Goal: Information Seeking & Learning: Learn about a topic

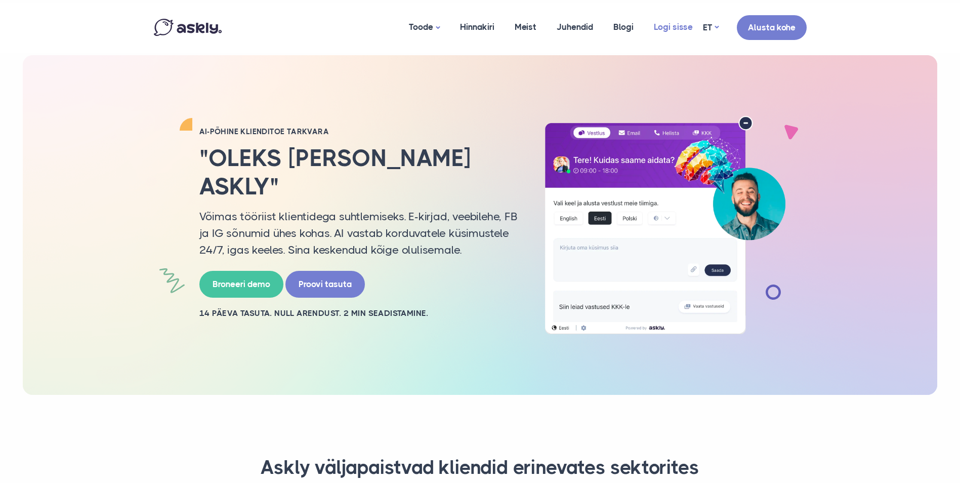
click at [668, 30] on link "Logi sisse" at bounding box center [673, 27] width 59 height 49
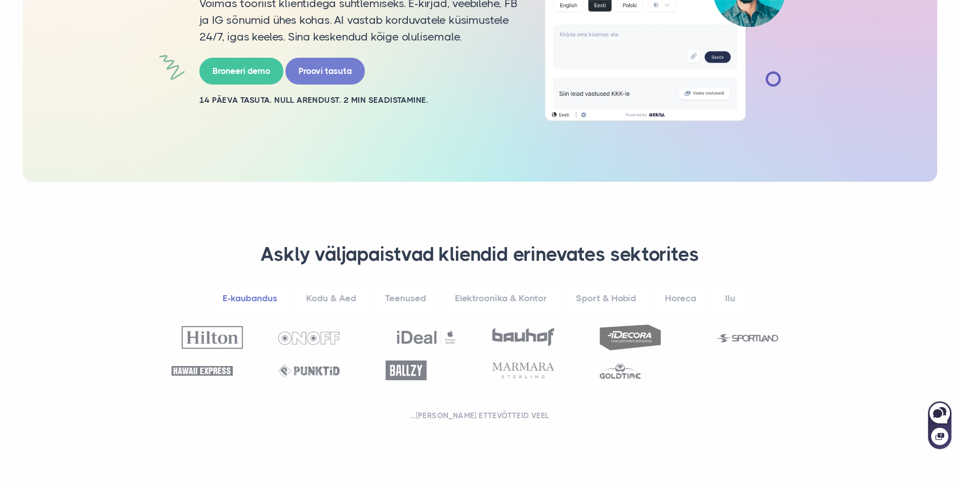
scroll to position [253, 0]
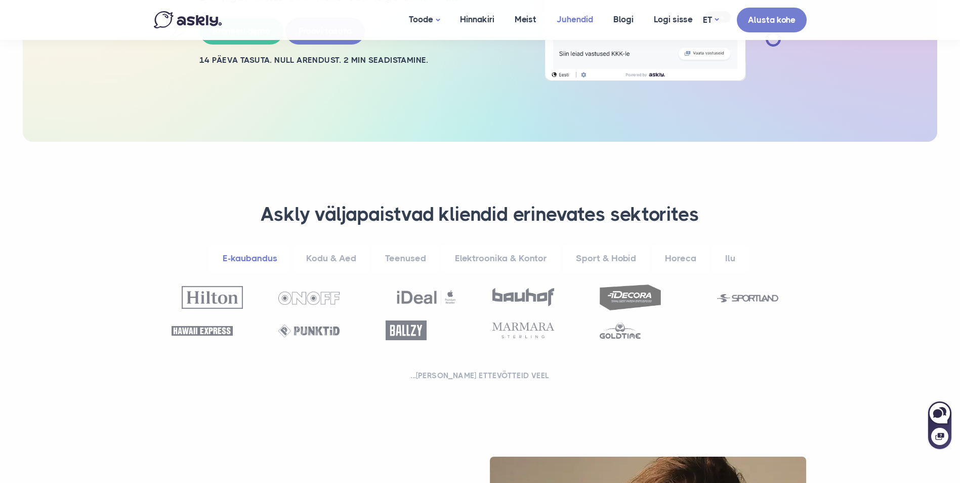
click at [585, 21] on link "Juhendid" at bounding box center [575, 19] width 57 height 39
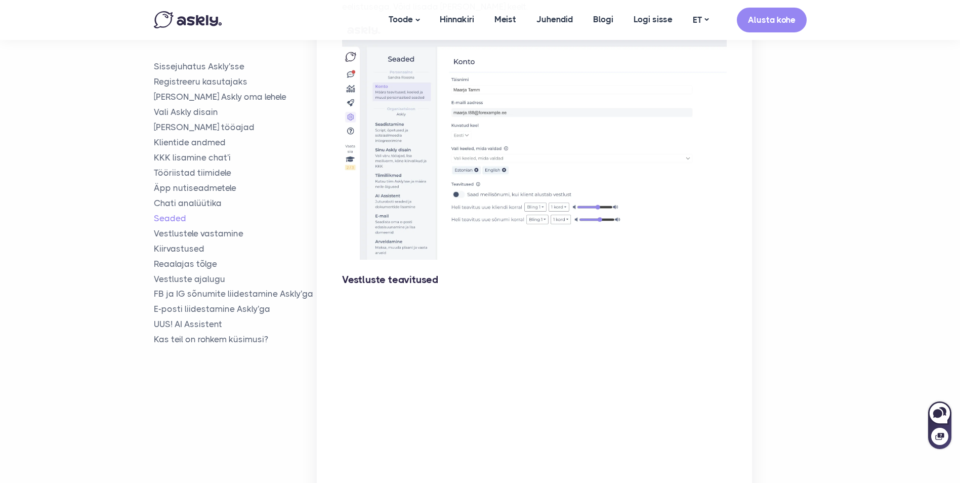
scroll to position [4556, 0]
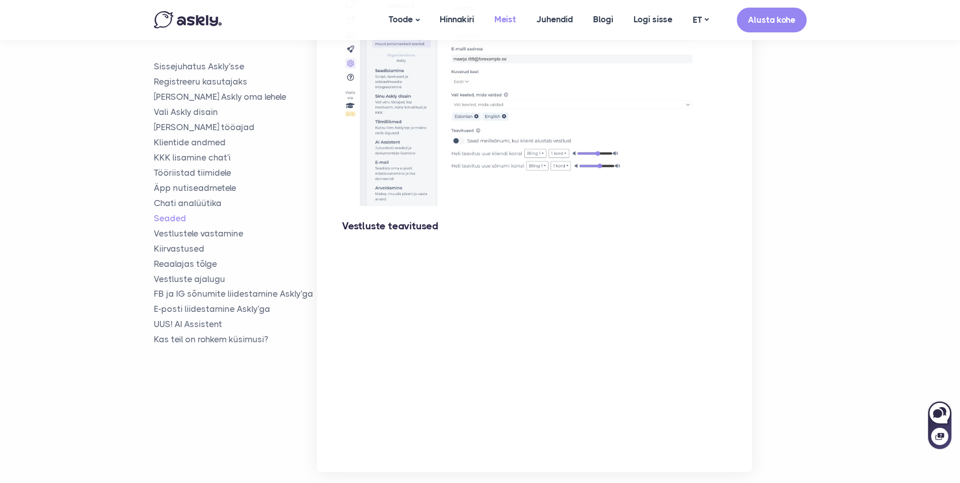
click at [500, 21] on link "Meist" at bounding box center [505, 19] width 42 height 39
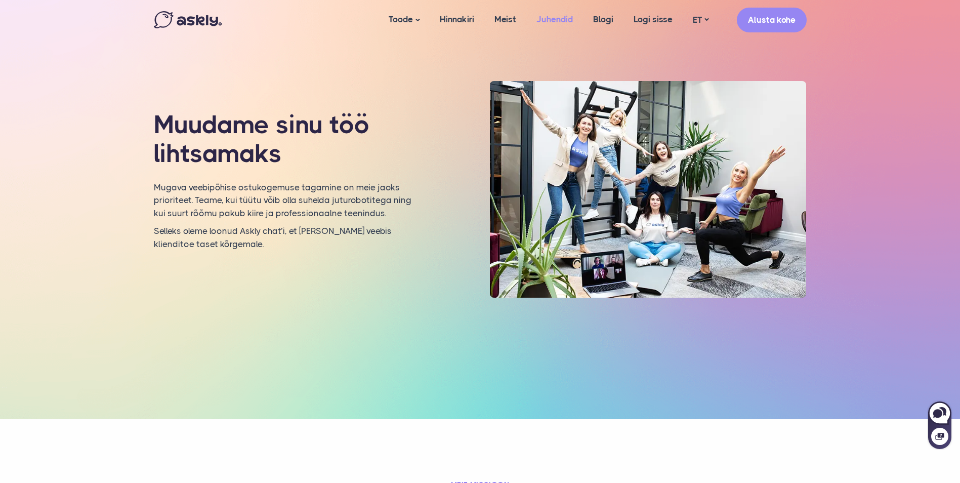
click at [546, 15] on link "Juhendid" at bounding box center [554, 19] width 57 height 39
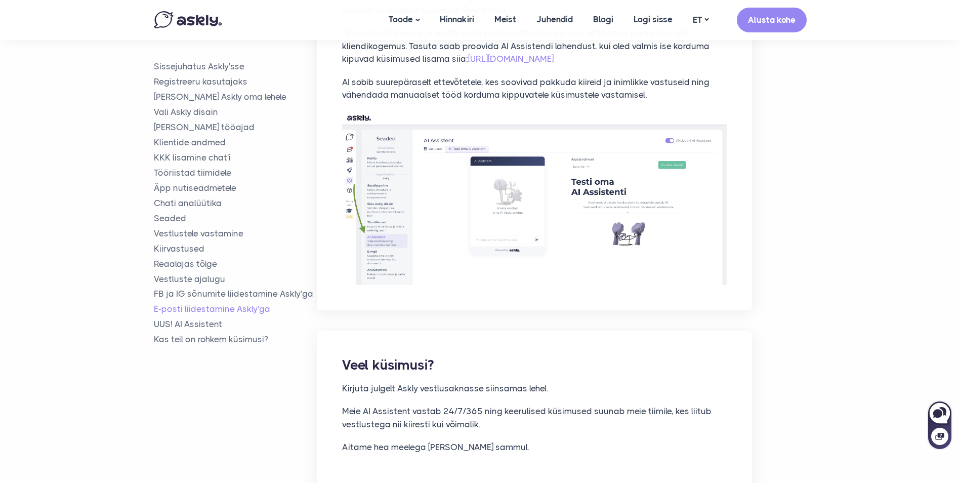
scroll to position [7565, 0]
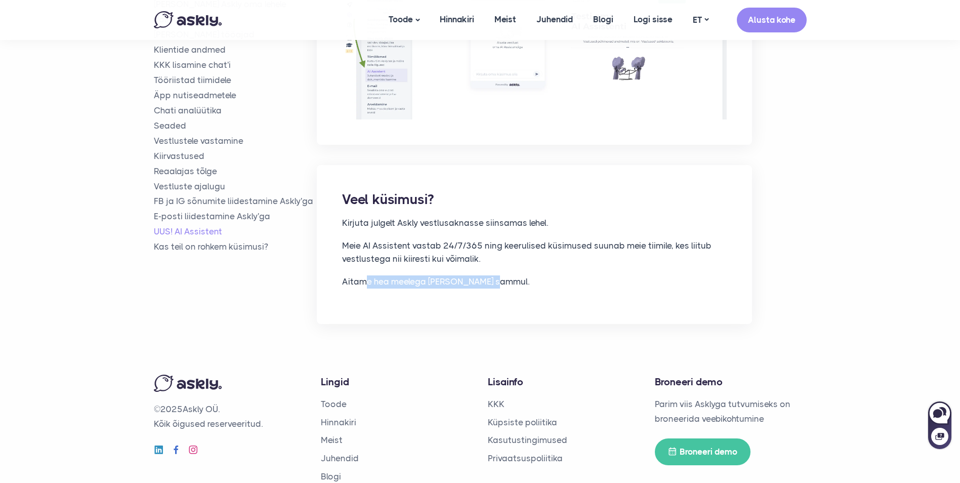
click at [510, 244] on div "Veel küsimusi? Kirjuta julgelt Askly vestlusaknasse siinsamas lehel. Meie AI As…" at bounding box center [534, 244] width 435 height 158
drag, startPoint x: 519, startPoint y: 246, endPoint x: 513, endPoint y: 267, distance: 22.6
click at [513, 267] on div "Veel küsimusi? Kirjuta julgelt Askly vestlusaknasse siinsamas lehel. Meie AI As…" at bounding box center [534, 244] width 435 height 158
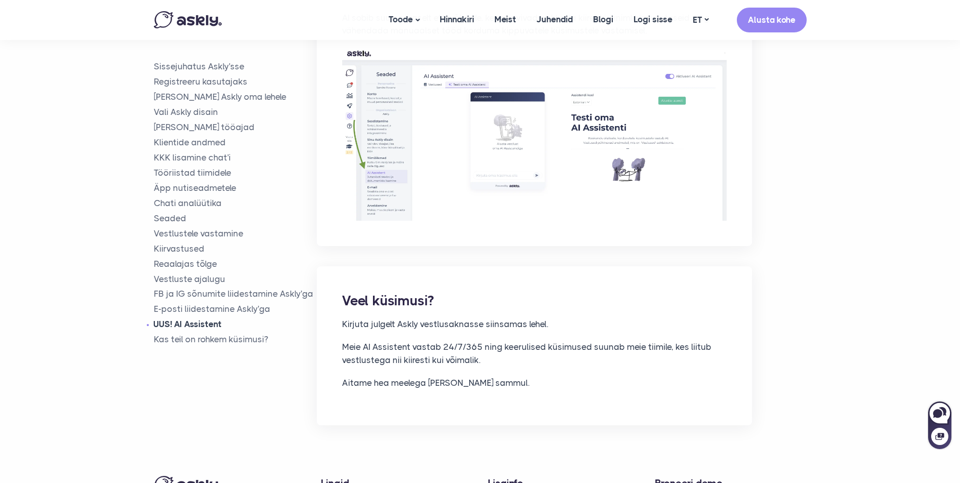
click at [203, 318] on link "UUS! AI Assistent" at bounding box center [236, 324] width 164 height 12
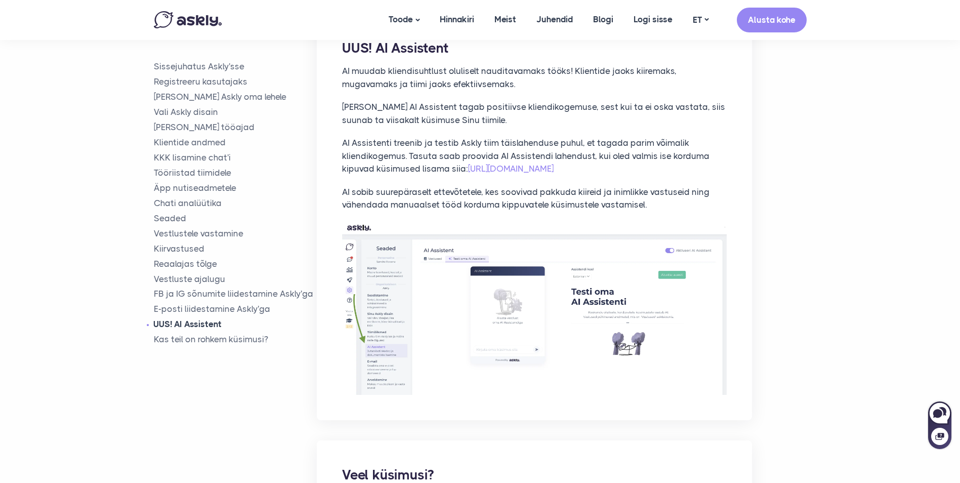
scroll to position [7231, 0]
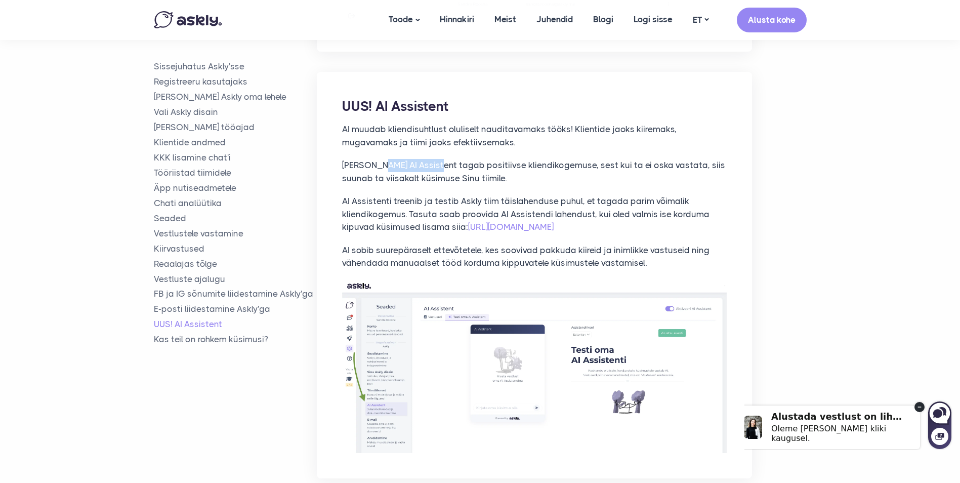
drag, startPoint x: 375, startPoint y: 114, endPoint x: 473, endPoint y: 123, distance: 98.5
click at [467, 159] on p "Askly AI Assistent tagab positiivse kliendikogemuse, sest kui ta ei oska vastat…" at bounding box center [534, 172] width 385 height 26
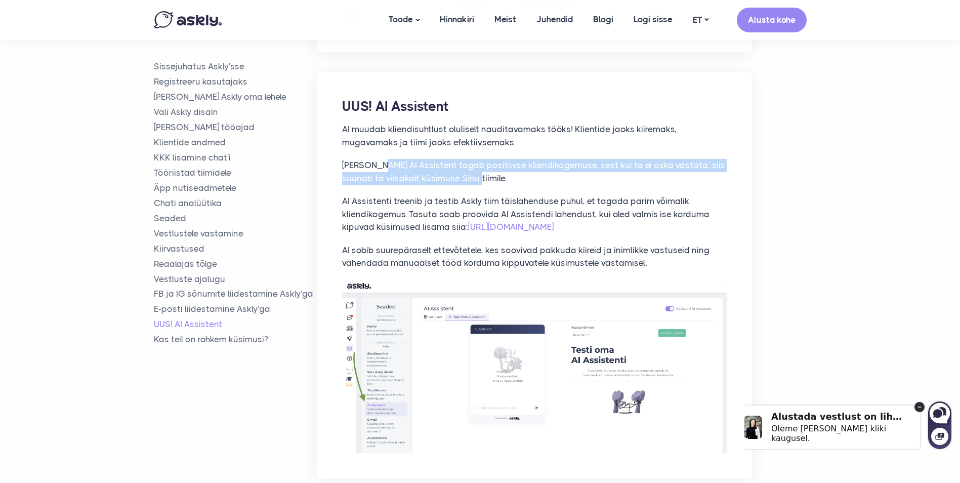
drag, startPoint x: 473, startPoint y: 123, endPoint x: 481, endPoint y: 132, distance: 12.6
click at [481, 159] on p "Askly AI Assistent tagab positiivse kliendikogemuse, sest kui ta ei oska vastat…" at bounding box center [534, 172] width 385 height 26
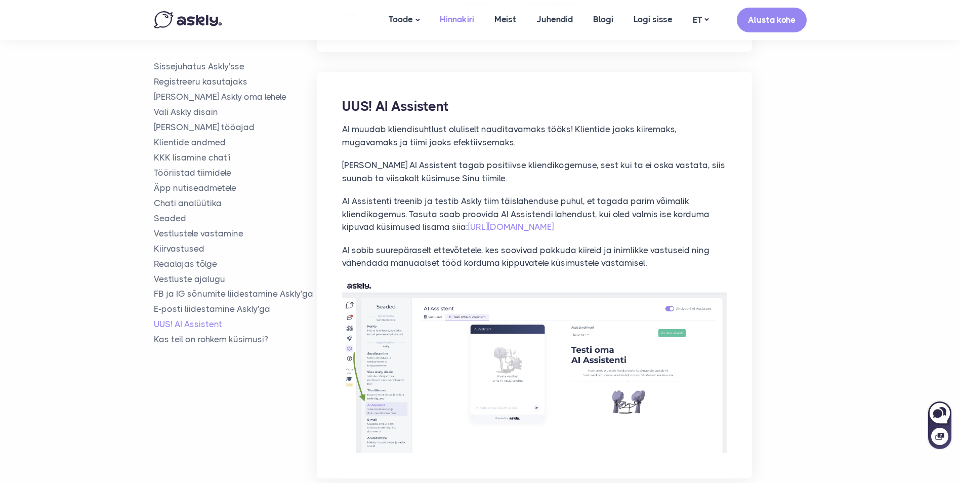
click at [454, 20] on link "Hinnakiri" at bounding box center [457, 19] width 55 height 39
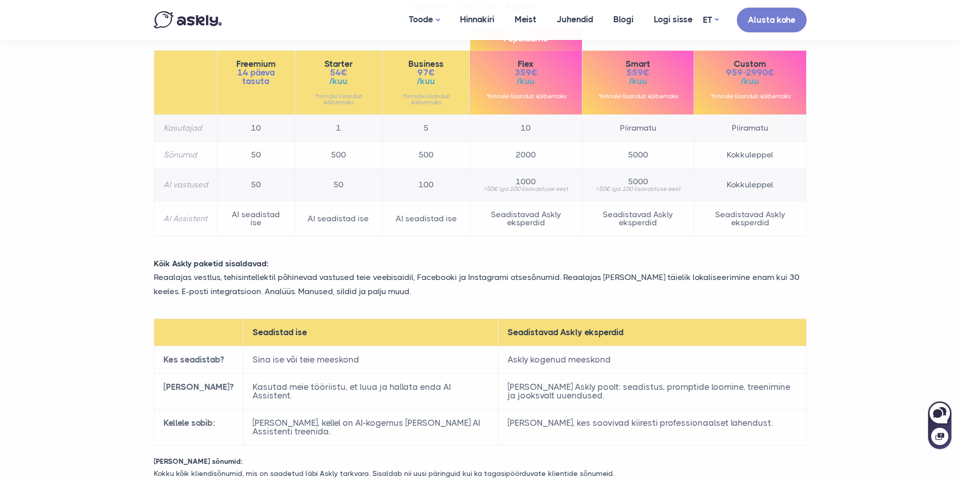
scroll to position [152, 0]
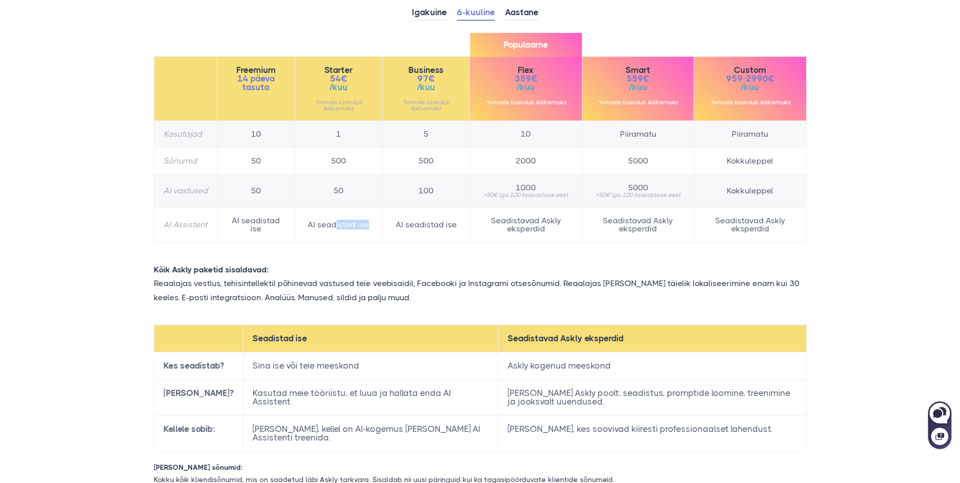
drag, startPoint x: 336, startPoint y: 226, endPoint x: 381, endPoint y: 231, distance: 45.8
click at [379, 230] on td "AI seadistad ise" at bounding box center [339, 225] width 88 height 35
drag, startPoint x: 381, startPoint y: 231, endPoint x: 391, endPoint y: 241, distance: 14.3
click at [391, 241] on td "AI seadistad ise" at bounding box center [427, 225] width 88 height 35
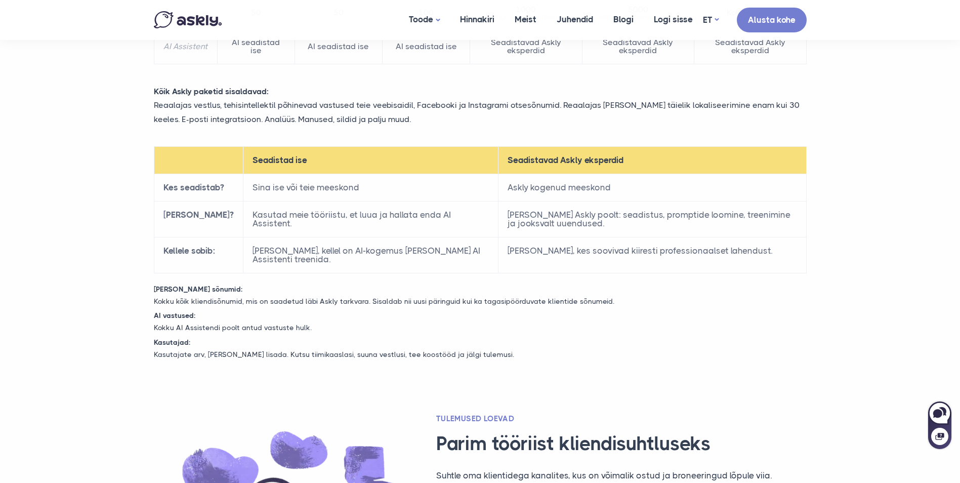
scroll to position [0, 0]
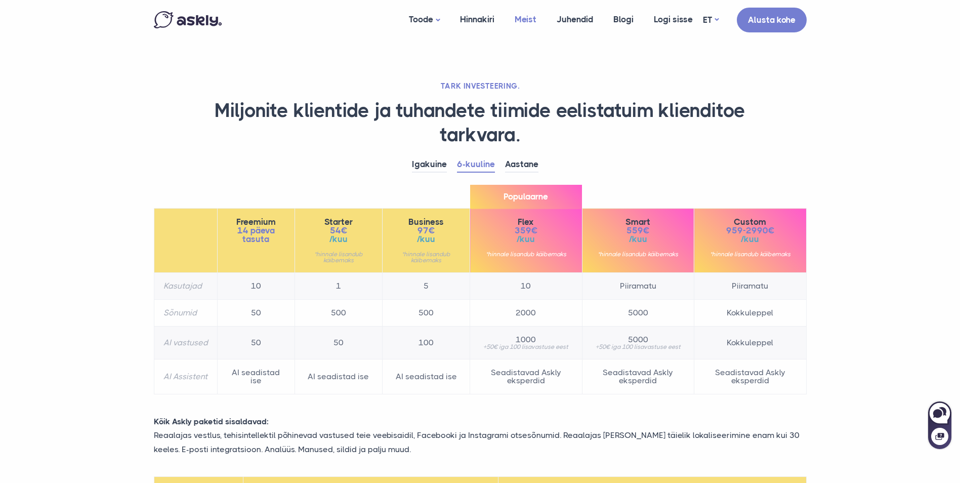
click at [528, 12] on link "Meist" at bounding box center [526, 19] width 42 height 39
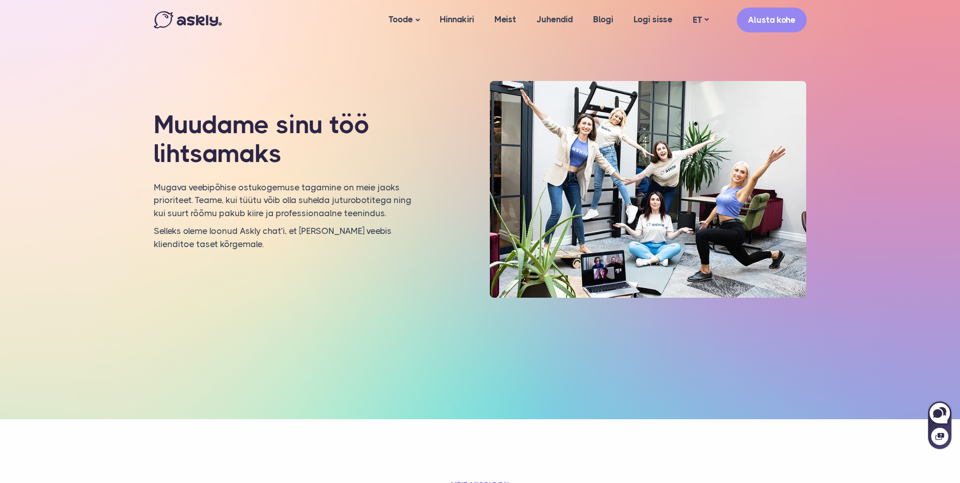
click at [205, 12] on img at bounding box center [188, 19] width 68 height 17
